Goal: Task Accomplishment & Management: Manage account settings

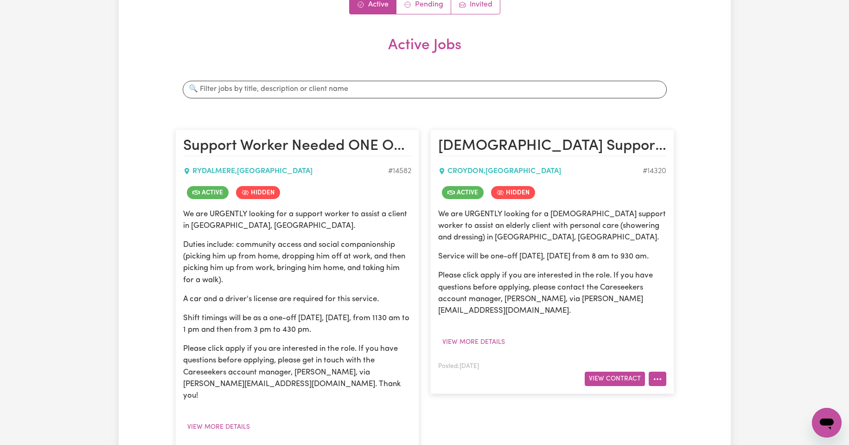
click at [662, 378] on button "More options" at bounding box center [658, 378] width 18 height 14
click at [675, 396] on link "Job Details" at bounding box center [685, 400] width 73 height 19
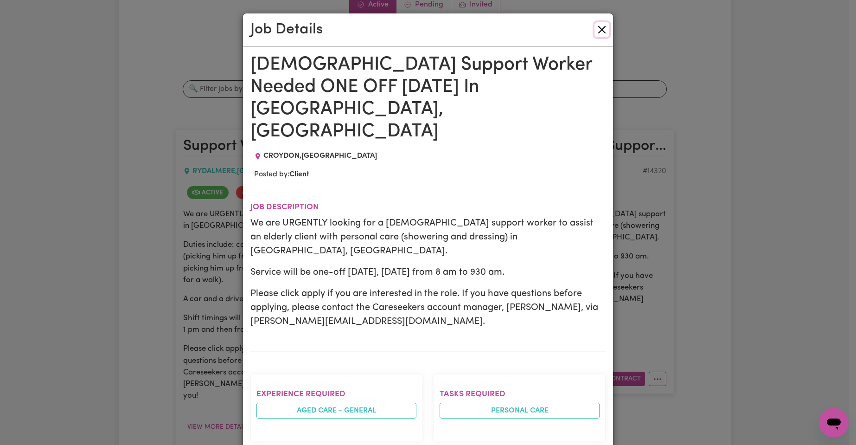
click at [597, 28] on button "Close" at bounding box center [601, 29] width 15 height 15
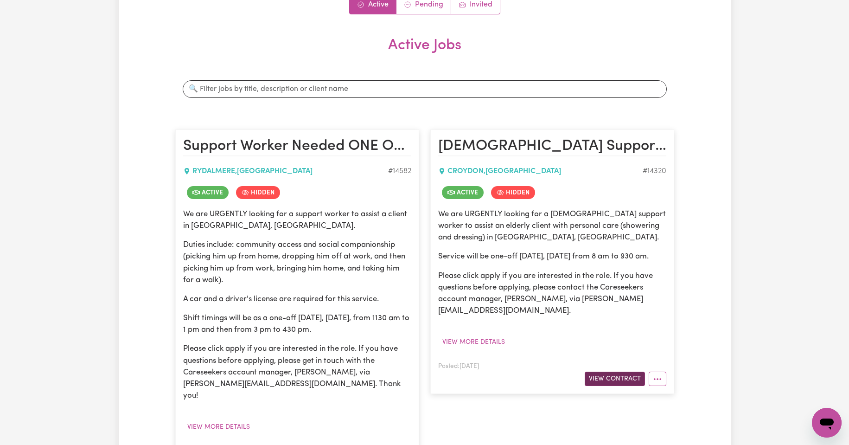
click at [612, 377] on button "View Contract" at bounding box center [615, 378] width 60 height 14
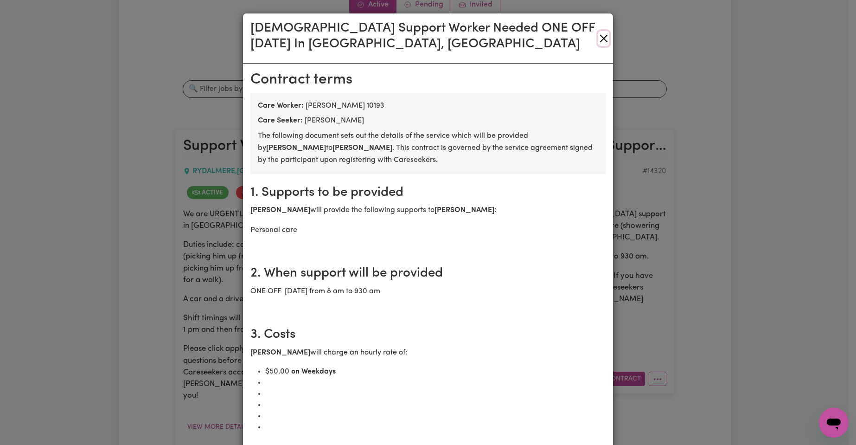
click at [598, 36] on button "Close" at bounding box center [603, 38] width 11 height 15
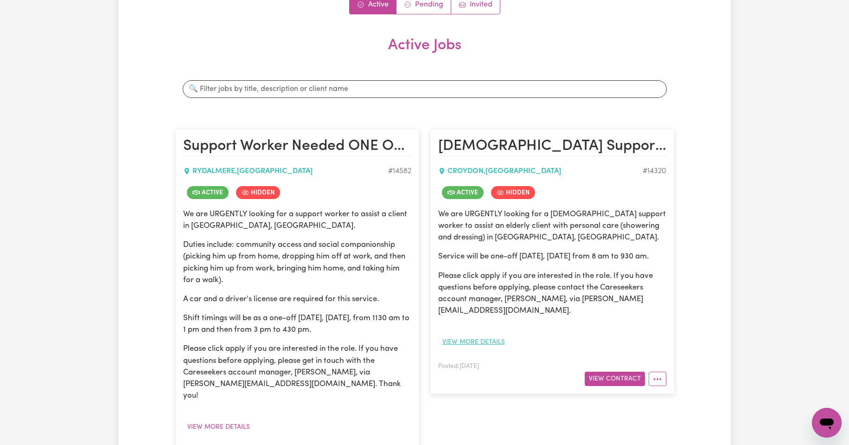
click at [488, 343] on button "View more details" at bounding box center [473, 342] width 71 height 14
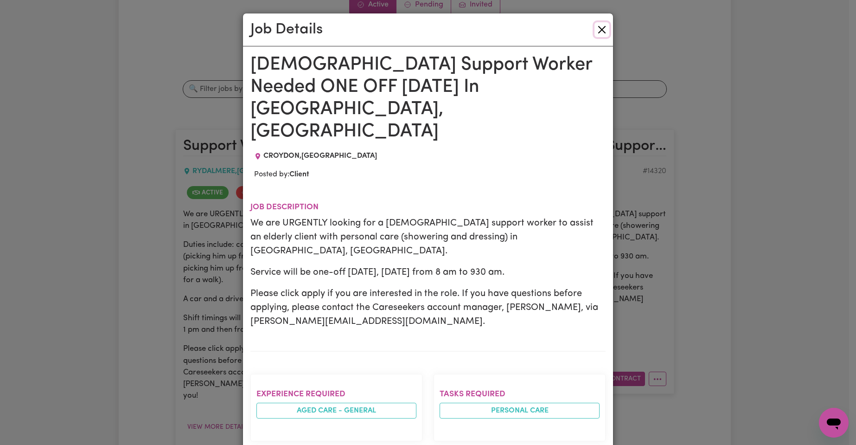
click at [599, 30] on button "Close" at bounding box center [601, 29] width 15 height 15
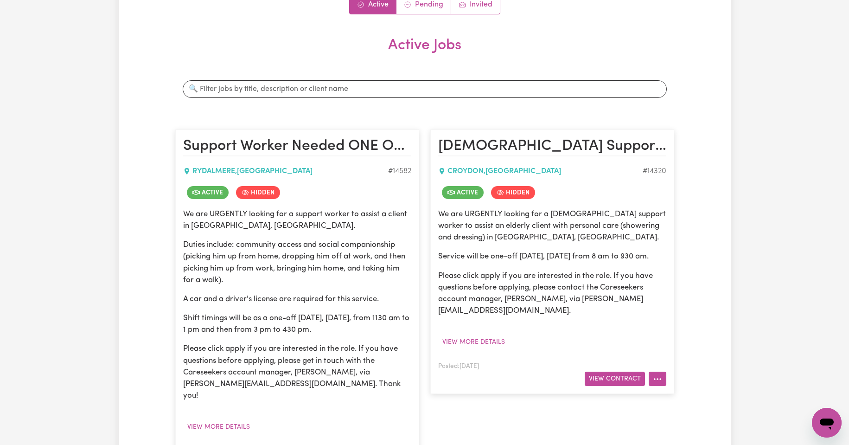
click at [658, 379] on button "More options" at bounding box center [658, 378] width 18 height 14
click at [681, 401] on link "Job Details" at bounding box center [685, 400] width 73 height 19
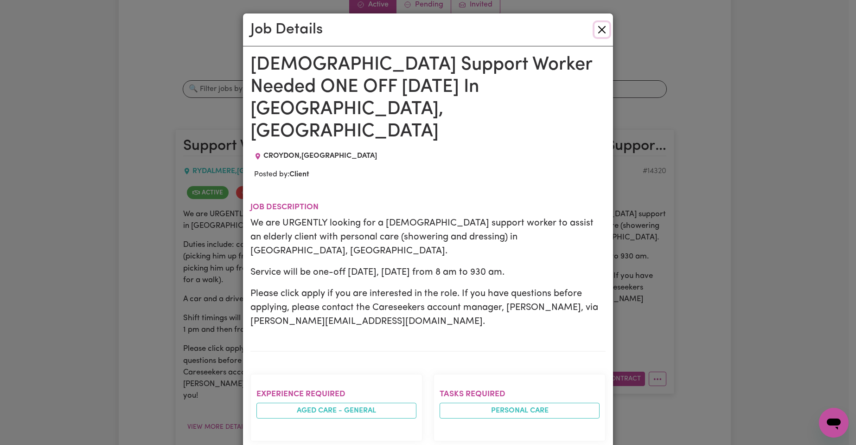
click at [597, 30] on button "Close" at bounding box center [601, 29] width 15 height 15
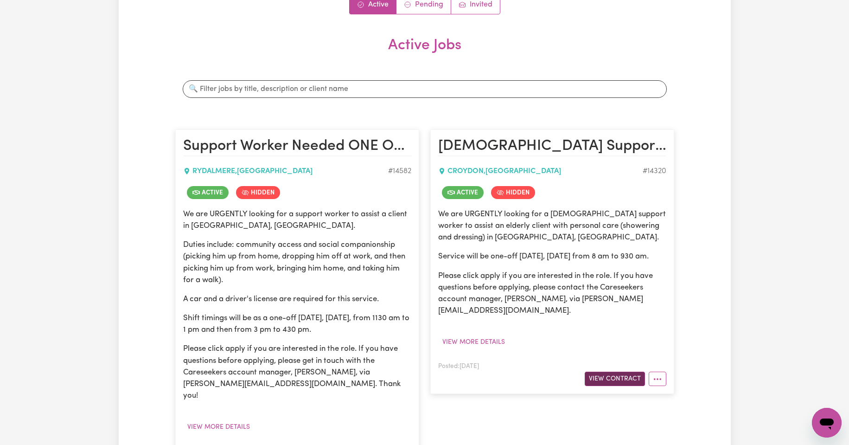
click at [619, 380] on button "View Contract" at bounding box center [615, 378] width 60 height 14
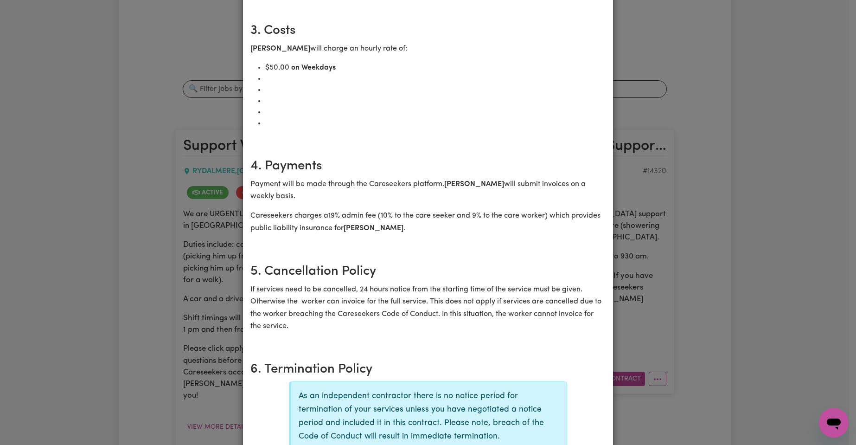
scroll to position [309, 0]
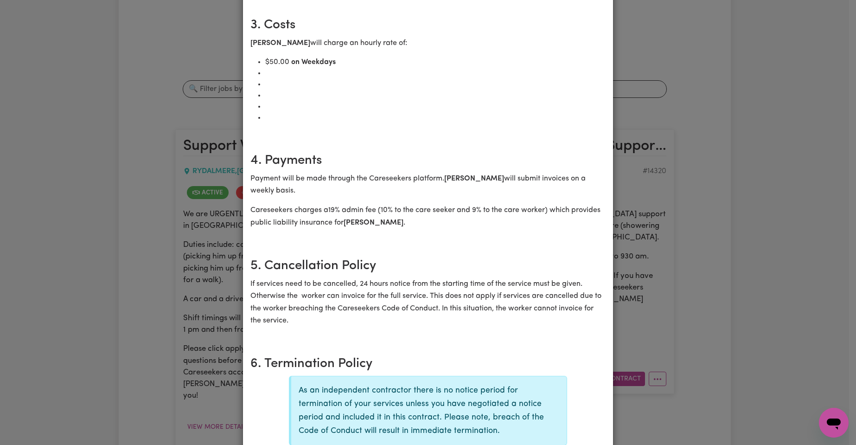
click at [832, 418] on icon "Open messaging window" at bounding box center [834, 423] width 14 height 11
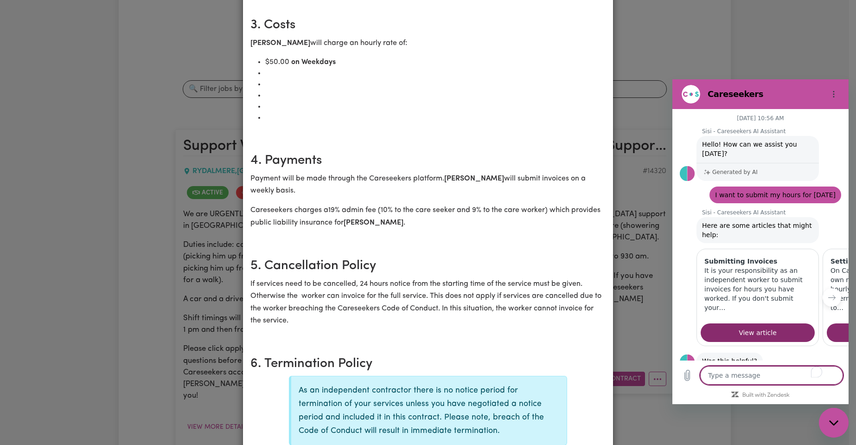
scroll to position [32, 0]
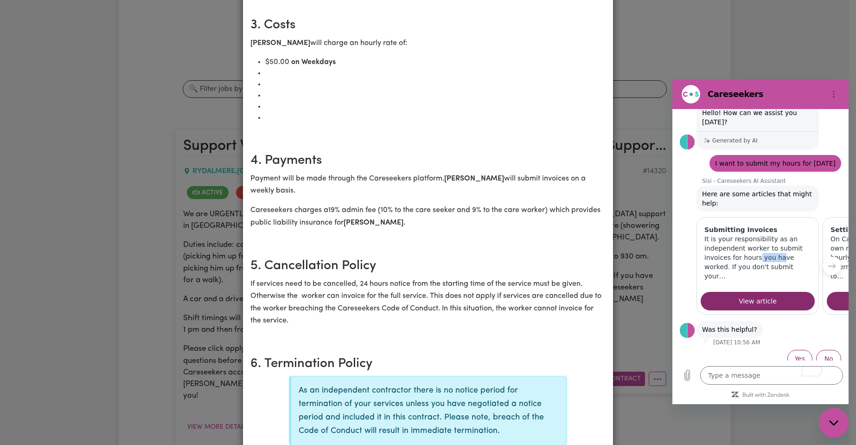
click at [760, 244] on p "It is your responsibility as an independent worker to submit invoices for hours…" at bounding box center [757, 257] width 107 height 46
click at [720, 374] on textarea "To enrich screen reader interactions, please activate Accessibility in Grammarl…" at bounding box center [771, 375] width 143 height 19
type textarea "H"
type textarea "x"
type textarea "Hi"
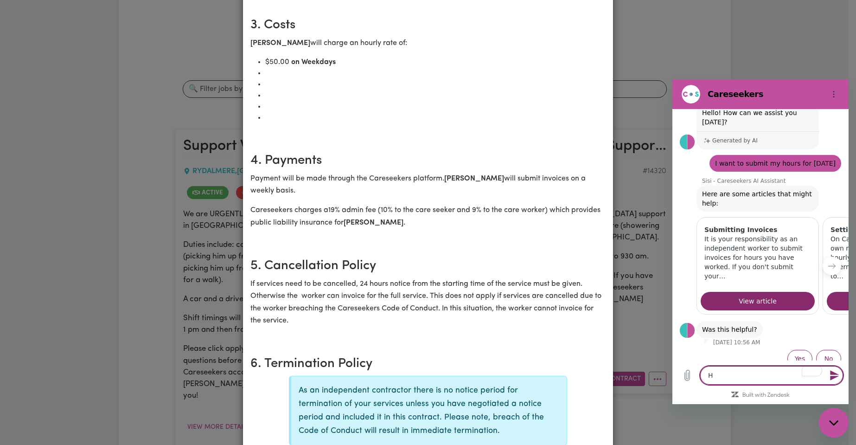
type textarea "x"
type textarea "Hi"
type textarea "x"
type textarea "Hi t"
type textarea "x"
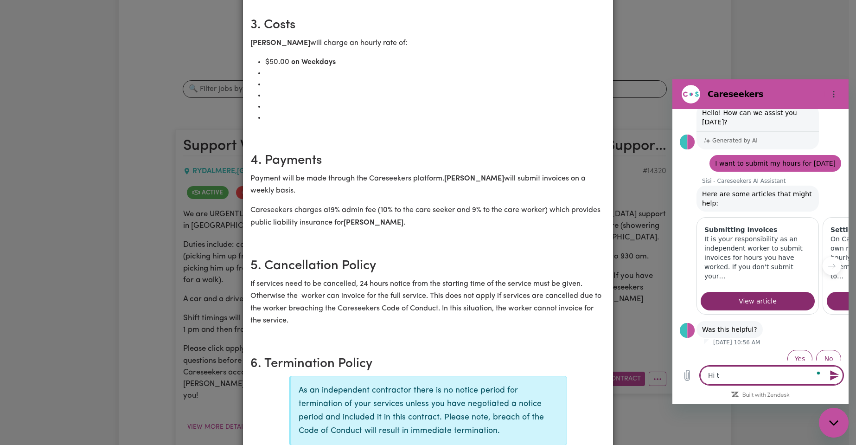
type textarea "Hi th"
type textarea "x"
type textarea "Hi the"
type textarea "x"
type textarea "Hi ther"
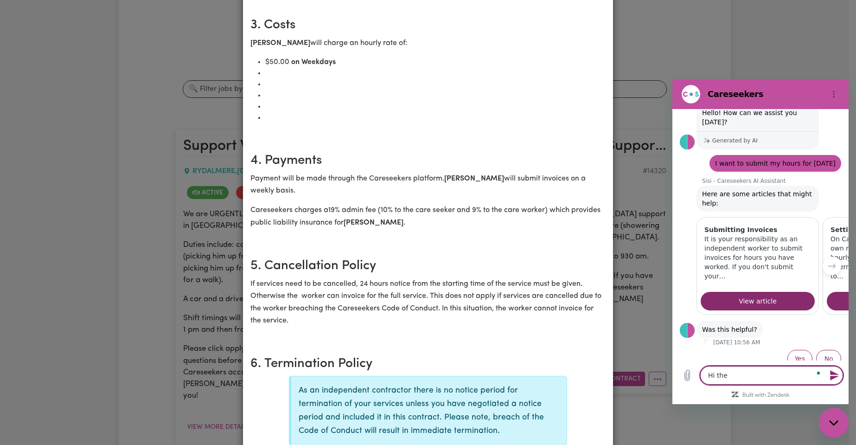
type textarea "x"
type textarea "Hi there"
type textarea "x"
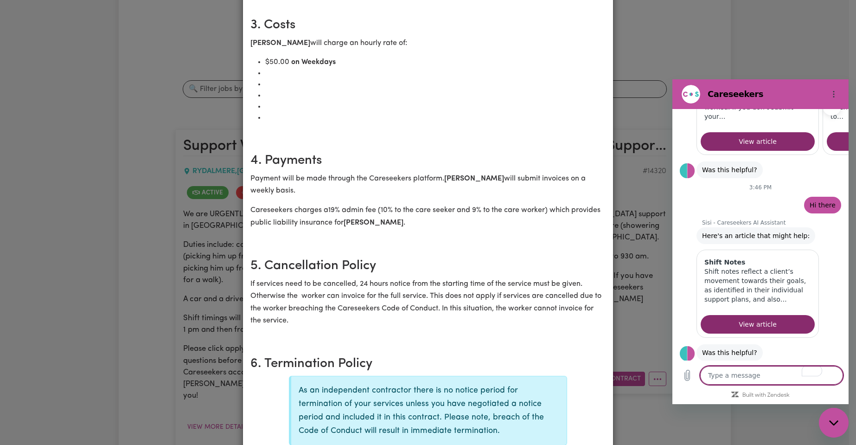
scroll to position [214, 0]
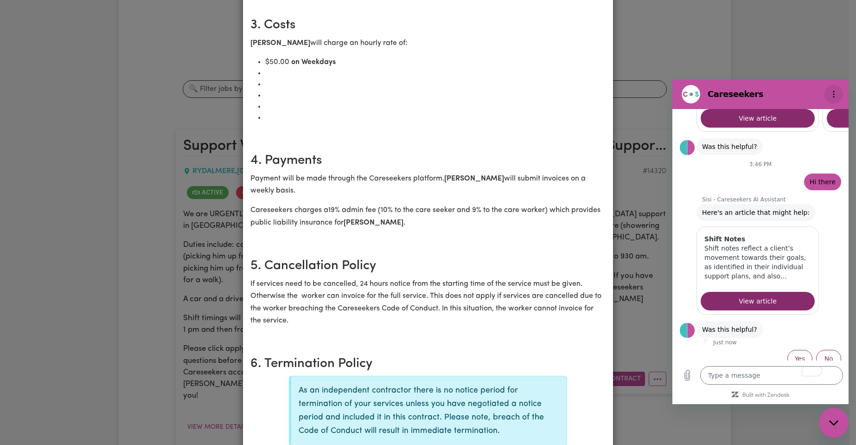
click at [834, 92] on circle "Options menu" at bounding box center [833, 91] width 1 height 1
click at [783, 66] on div "[DEMOGRAPHIC_DATA] Support Worker Needed ONE OFF [DATE] In [GEOGRAPHIC_DATA], […" at bounding box center [428, 222] width 856 height 445
click at [834, 421] on icon "Close messaging window" at bounding box center [834, 423] width 10 height 6
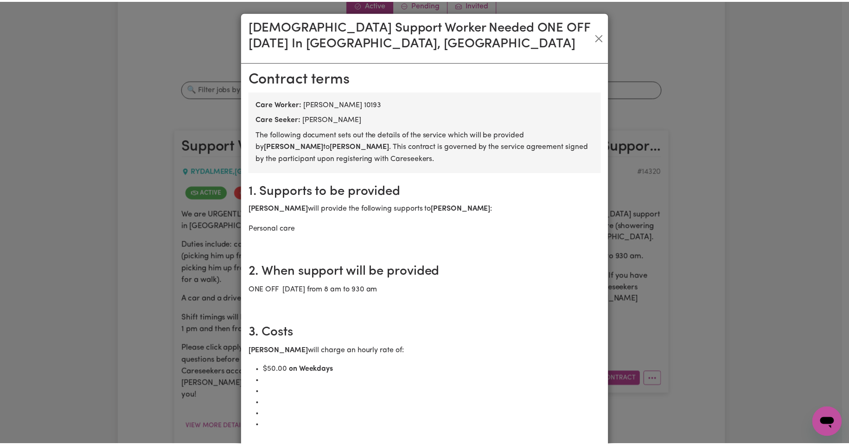
scroll to position [0, 0]
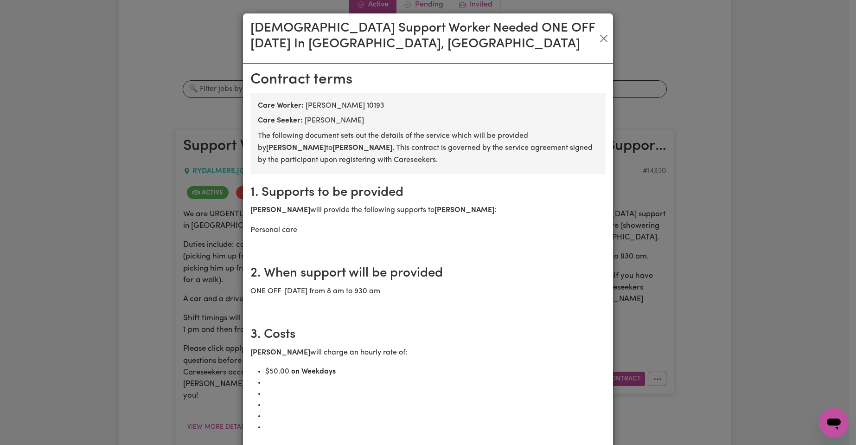
type textarea "x"
click at [599, 38] on button "Close" at bounding box center [603, 38] width 11 height 15
